Goal: Find specific page/section: Find specific page/section

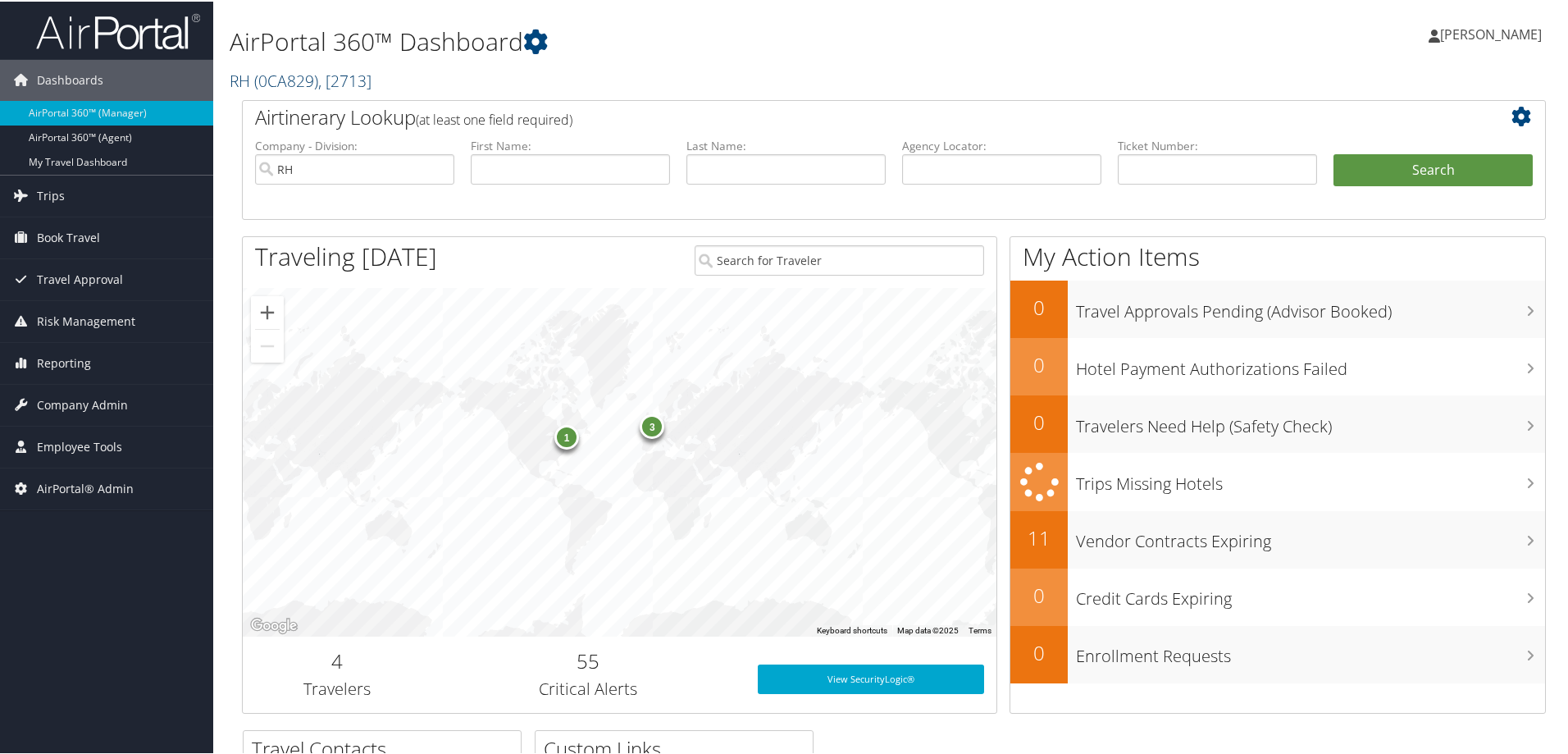
click at [303, 81] on span "( 0CA829 )" at bounding box center [286, 79] width 64 height 23
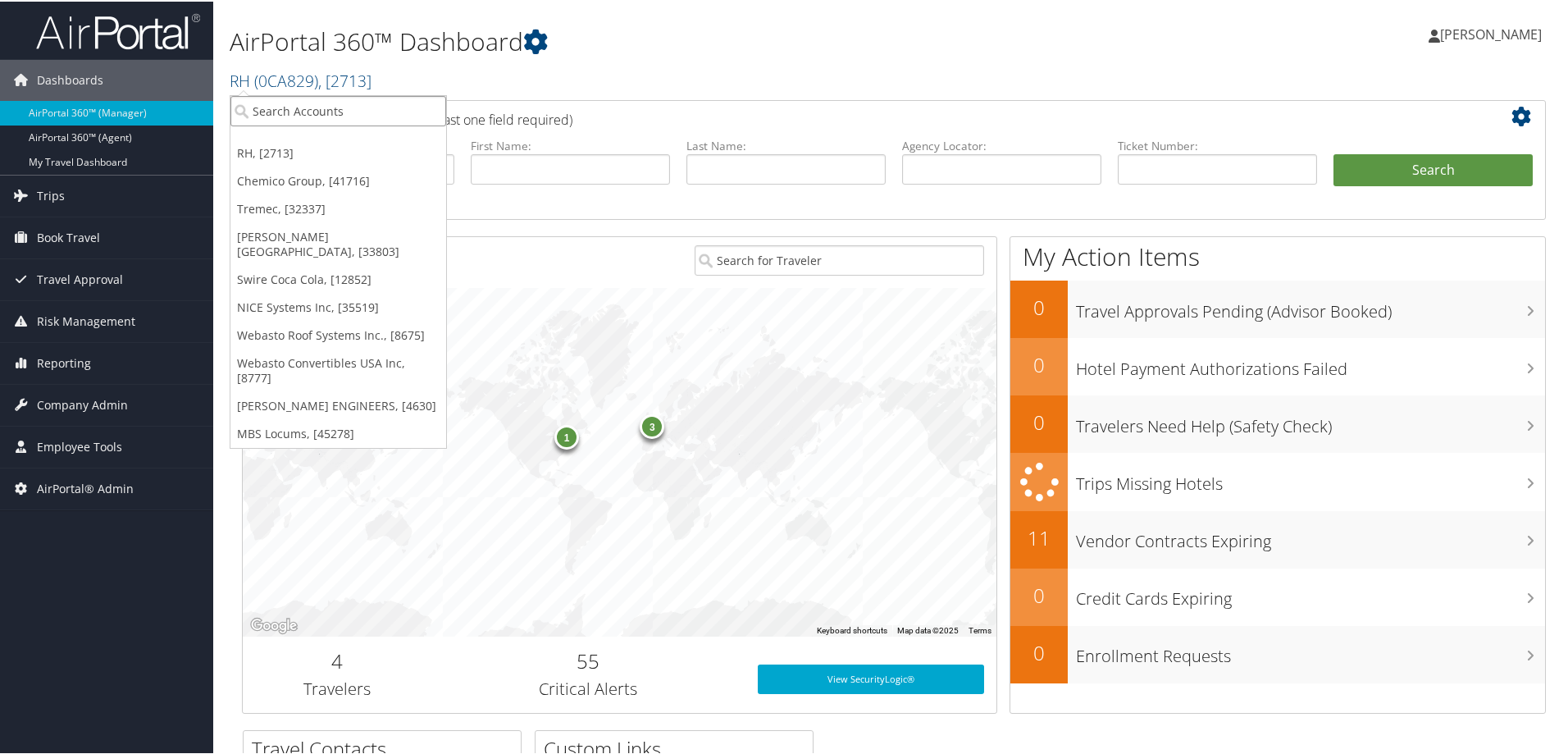
click at [285, 113] on input "search" at bounding box center [339, 109] width 215 height 30
type input "[US_STATE][GEOGRAPHIC_DATA]"
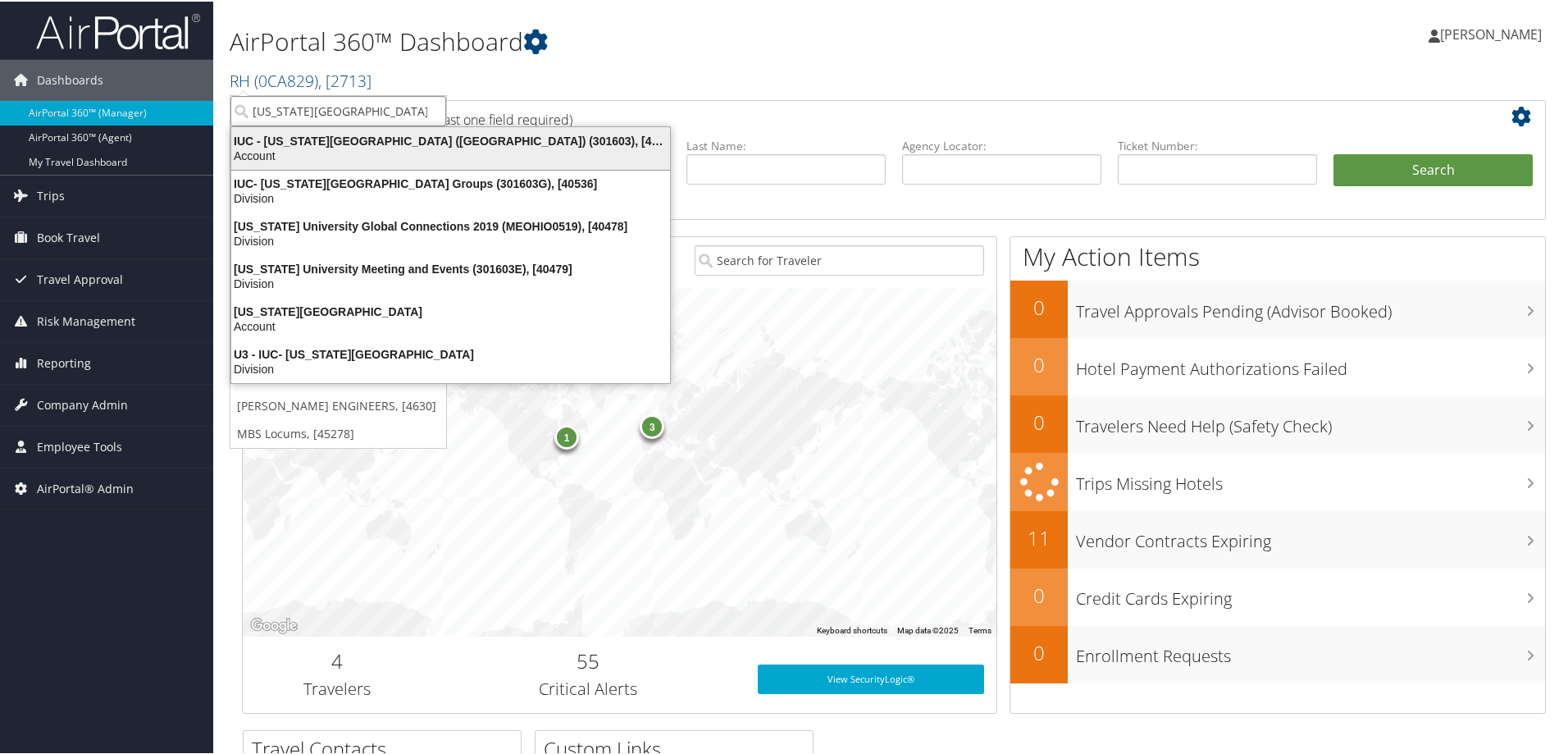
click at [310, 139] on div "IUC - [US_STATE][GEOGRAPHIC_DATA] ([GEOGRAPHIC_DATA]) (301603), [40097]" at bounding box center [450, 139] width 458 height 15
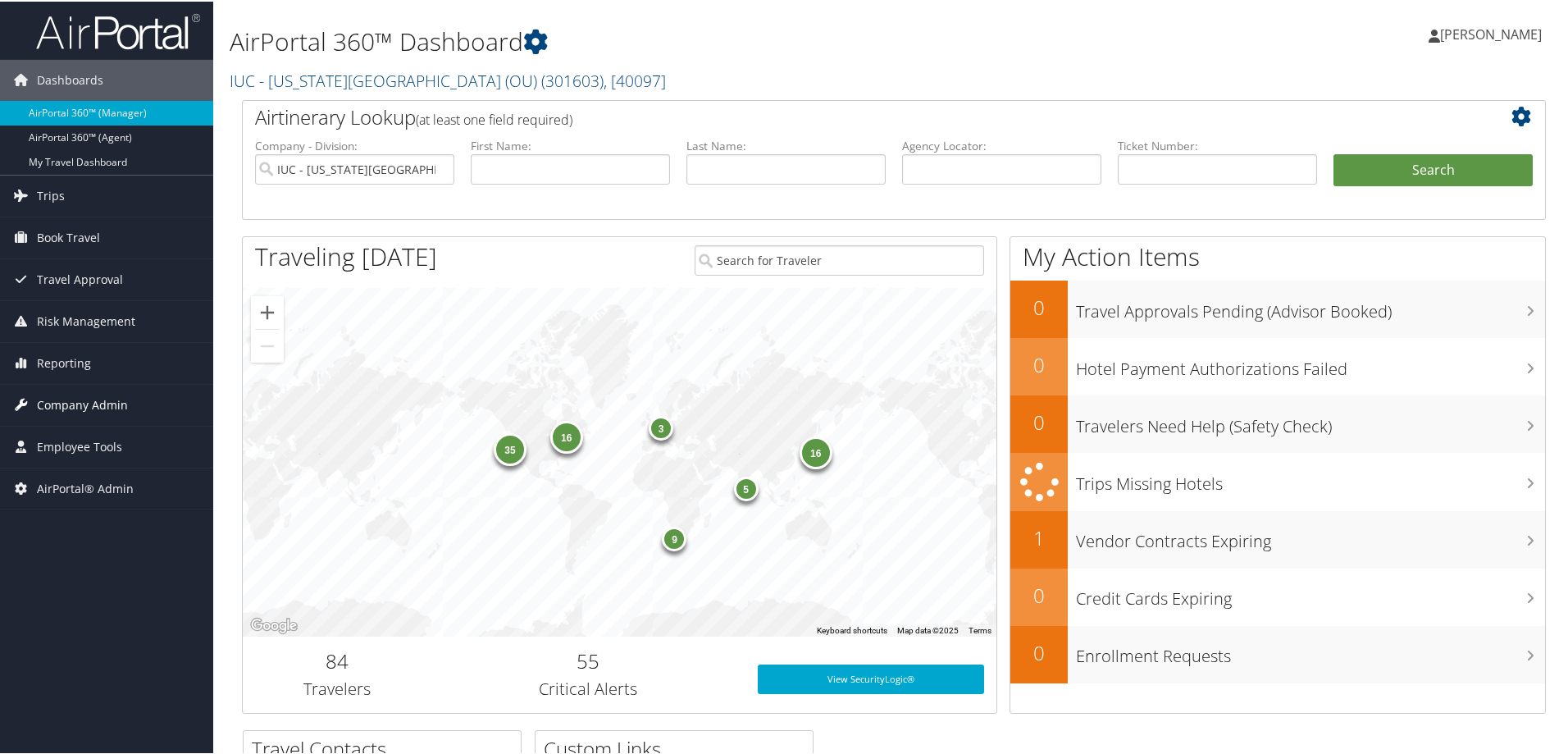
click at [104, 404] on span "Company Admin" at bounding box center [82, 403] width 91 height 41
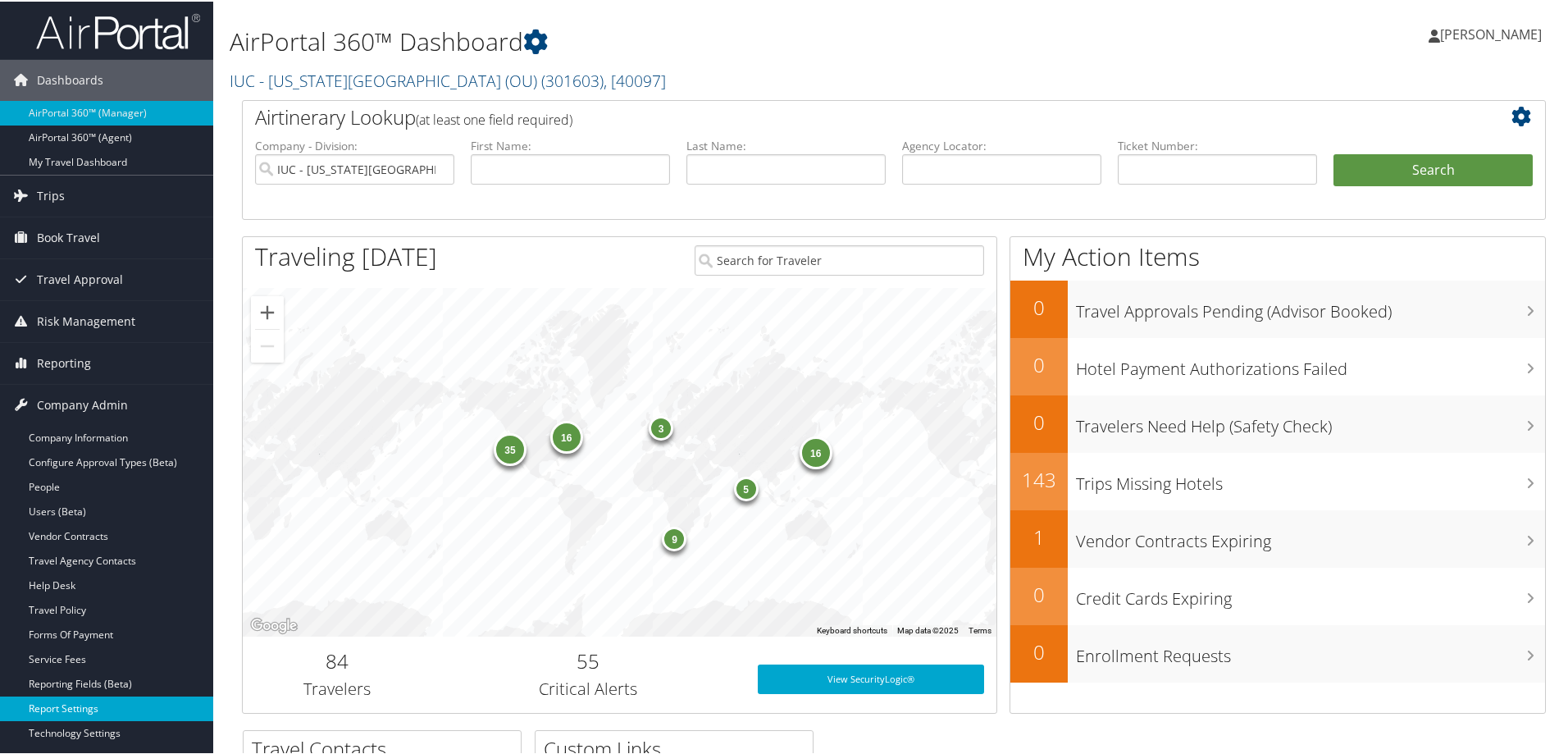
click at [74, 709] on link "Report Settings" at bounding box center [107, 707] width 213 height 24
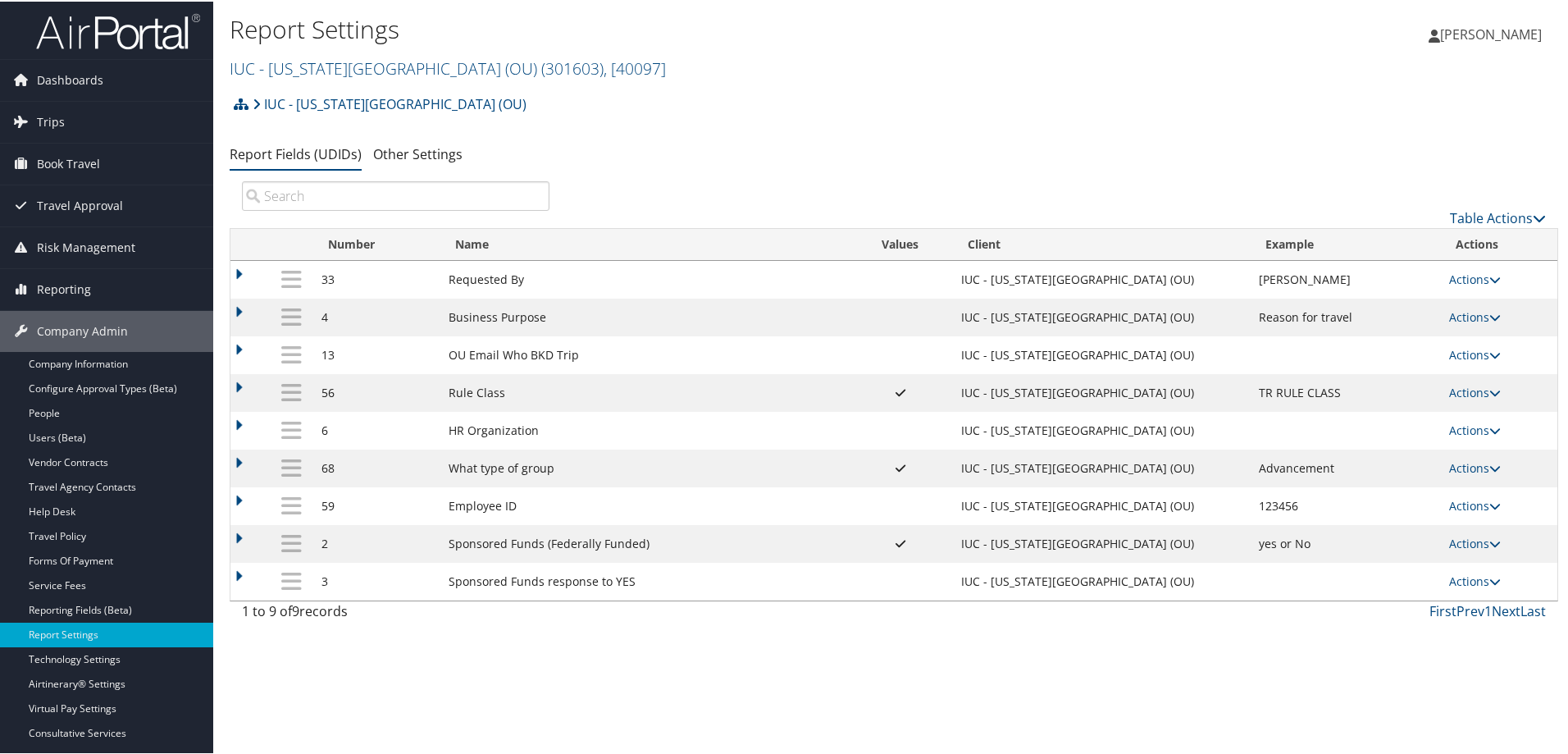
click at [239, 351] on td at bounding box center [251, 353] width 39 height 38
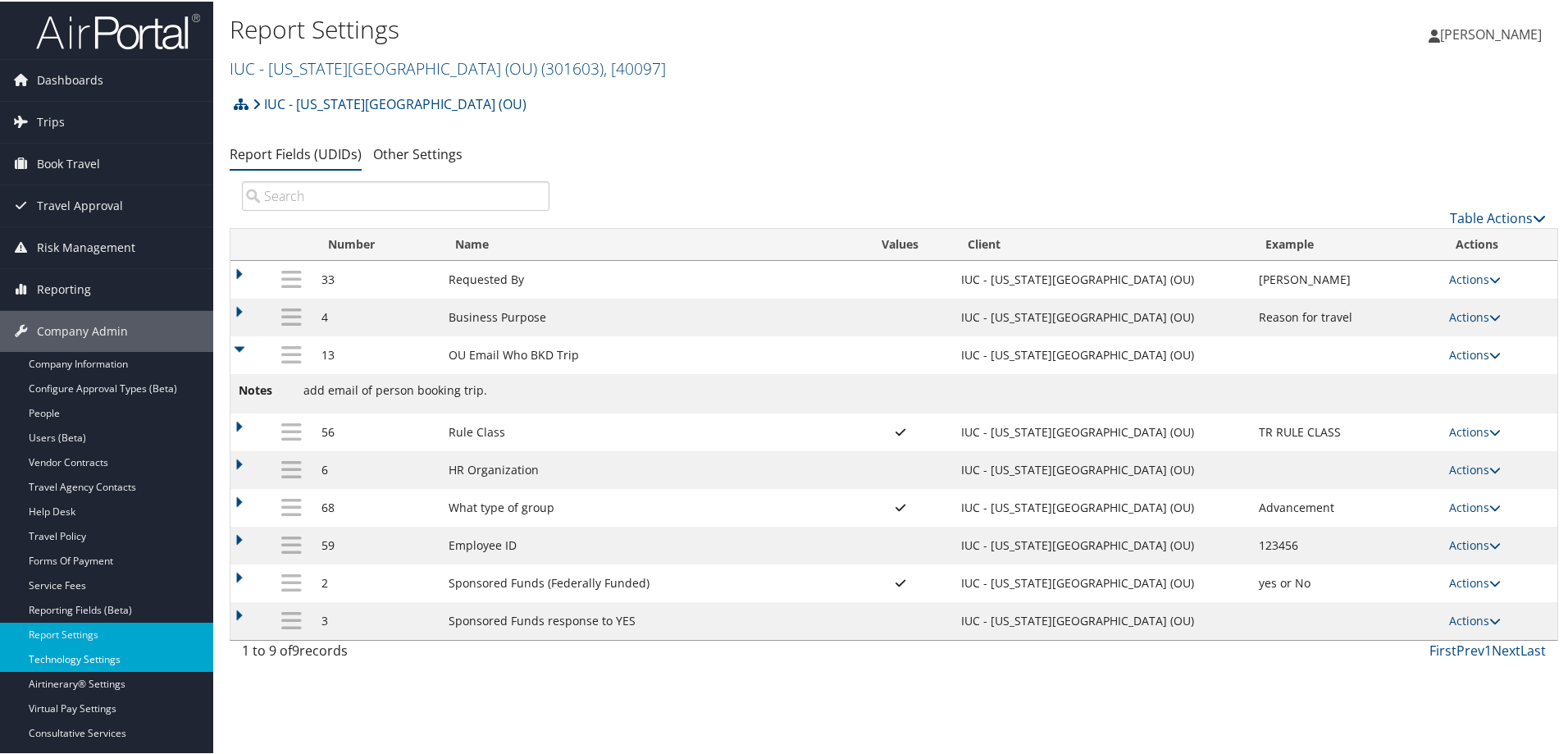
scroll to position [124, 0]
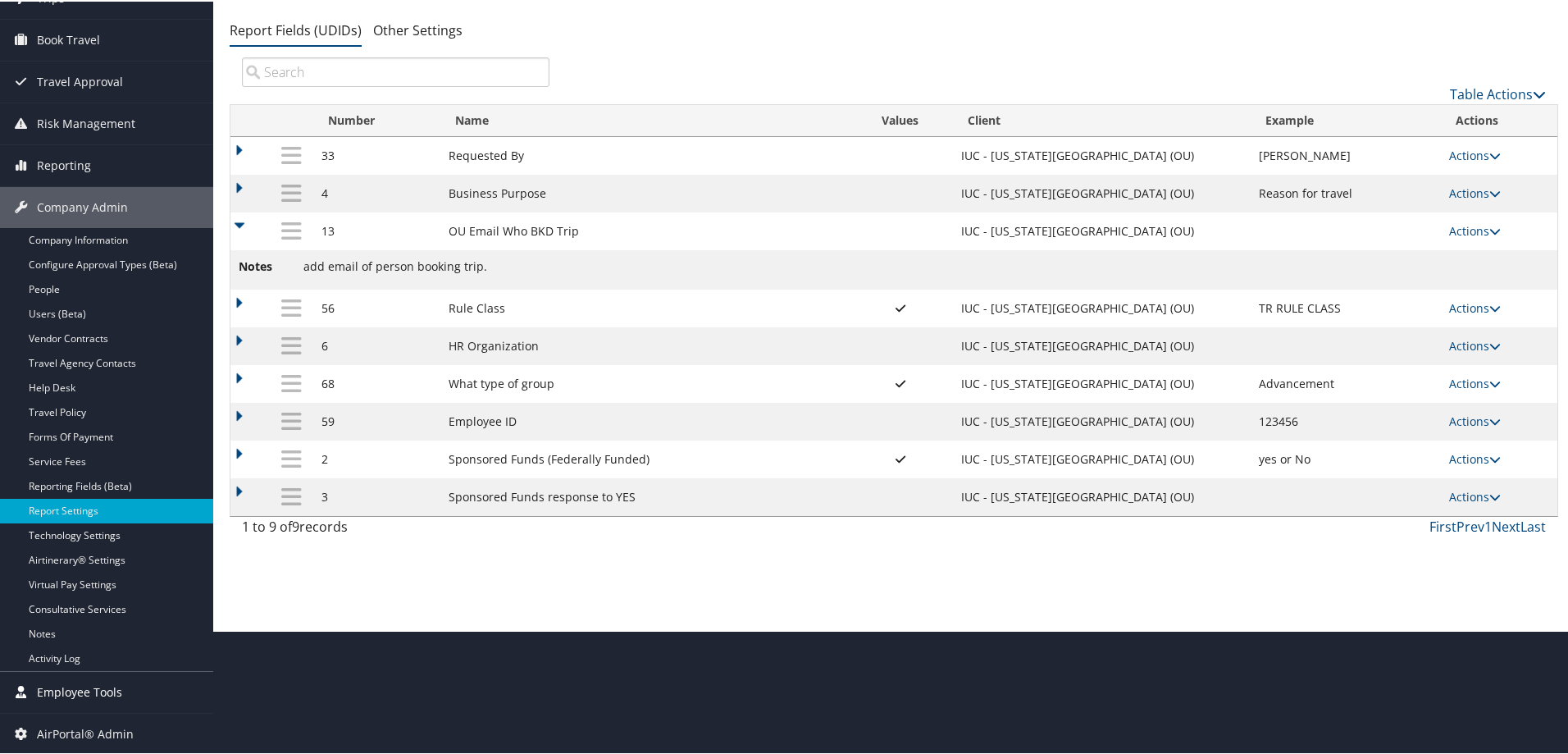
click at [56, 690] on span "Employee Tools" at bounding box center [79, 691] width 85 height 41
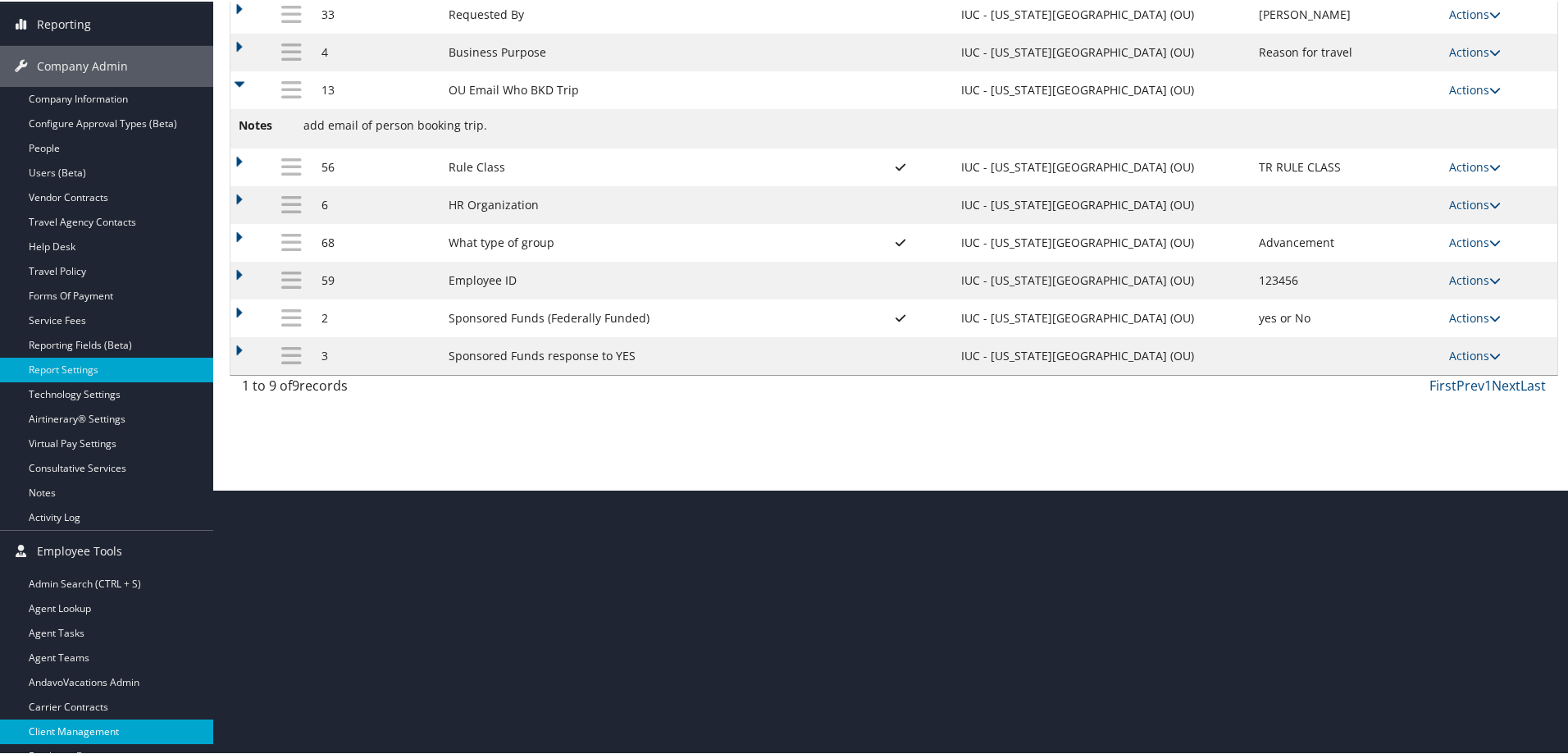
scroll to position [343, 0]
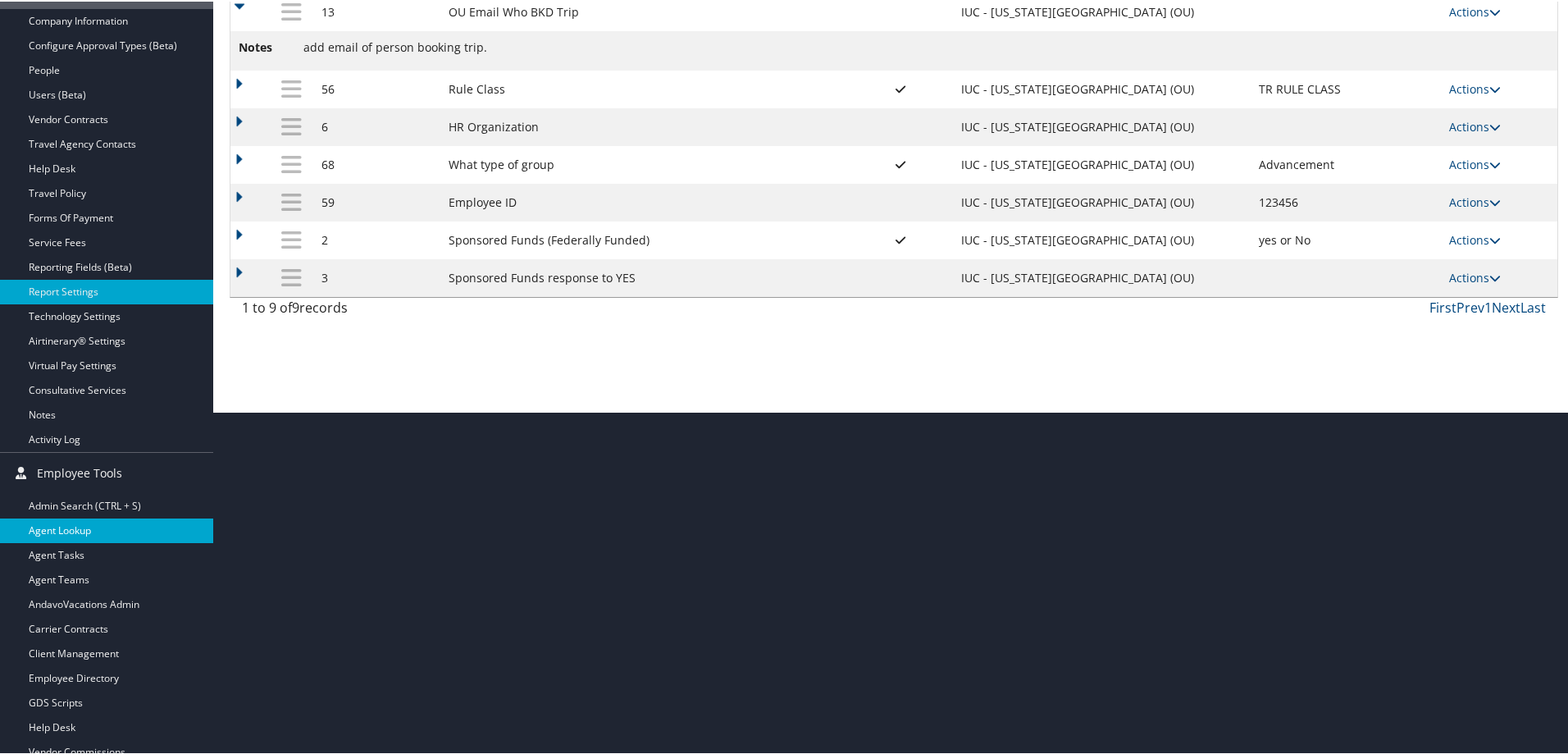
click at [48, 530] on link "Agent Lookup" at bounding box center [107, 529] width 213 height 24
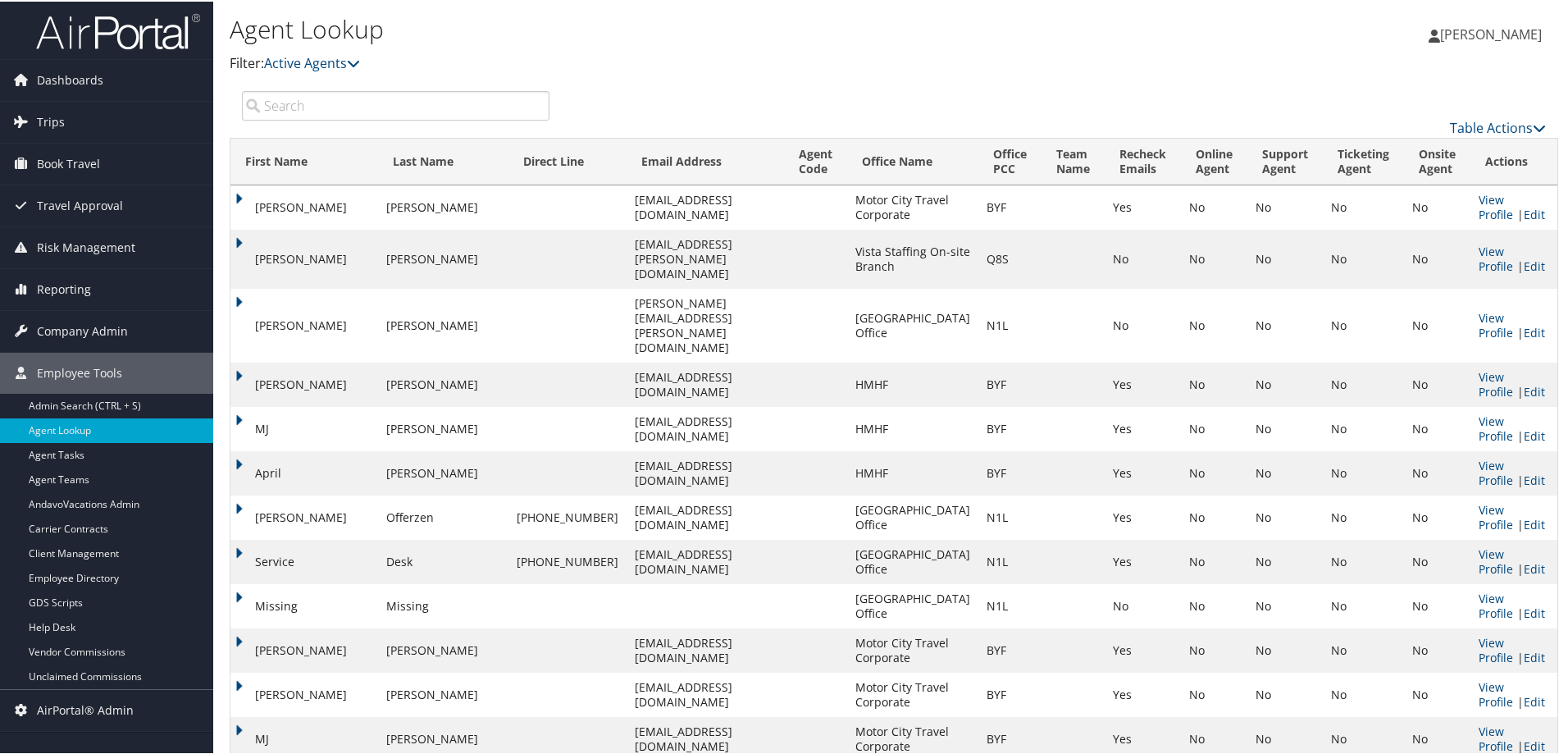
click at [391, 98] on input "search" at bounding box center [395, 104] width 307 height 29
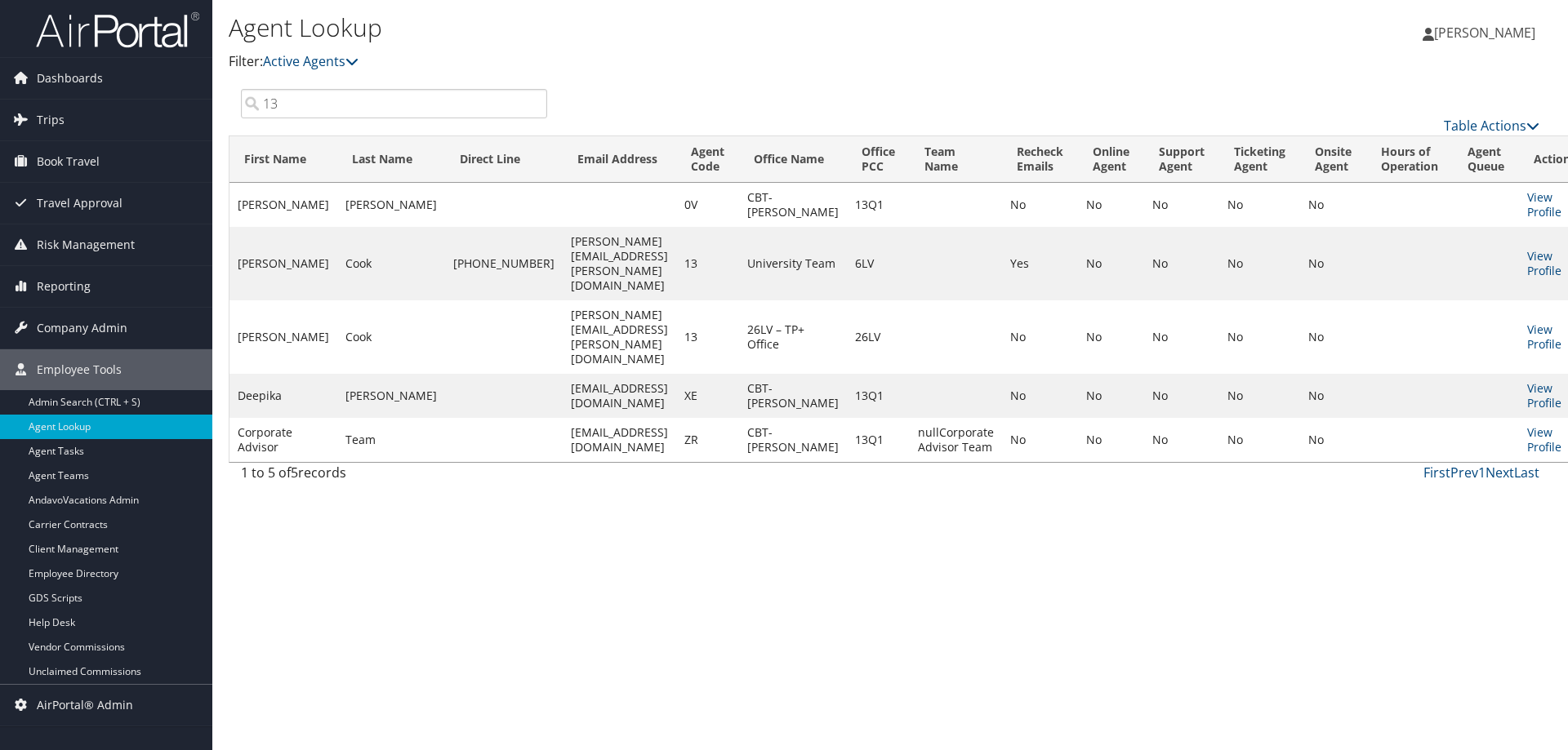
type input "13"
